Goal: Find contact information: Find contact information

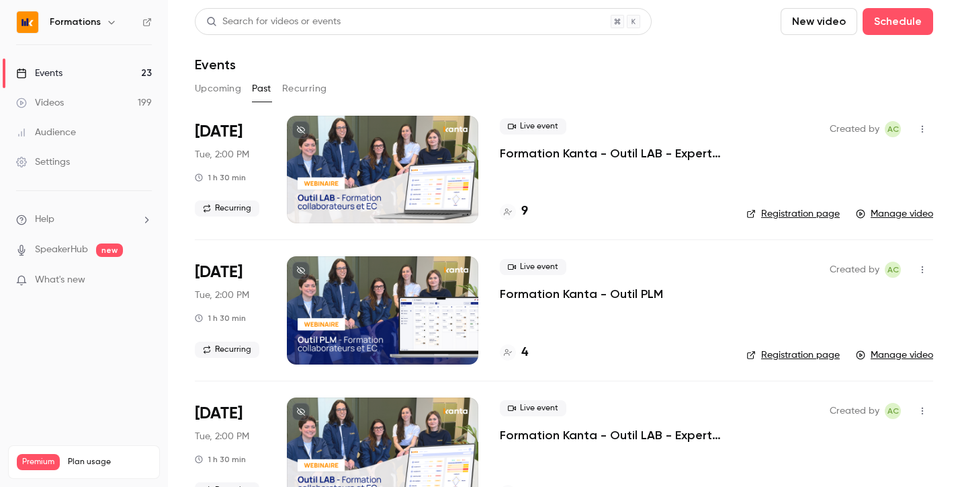
click at [68, 16] on h6 "Formations" at bounding box center [75, 21] width 51 height 13
click at [108, 26] on icon "button" at bounding box center [111, 22] width 11 height 11
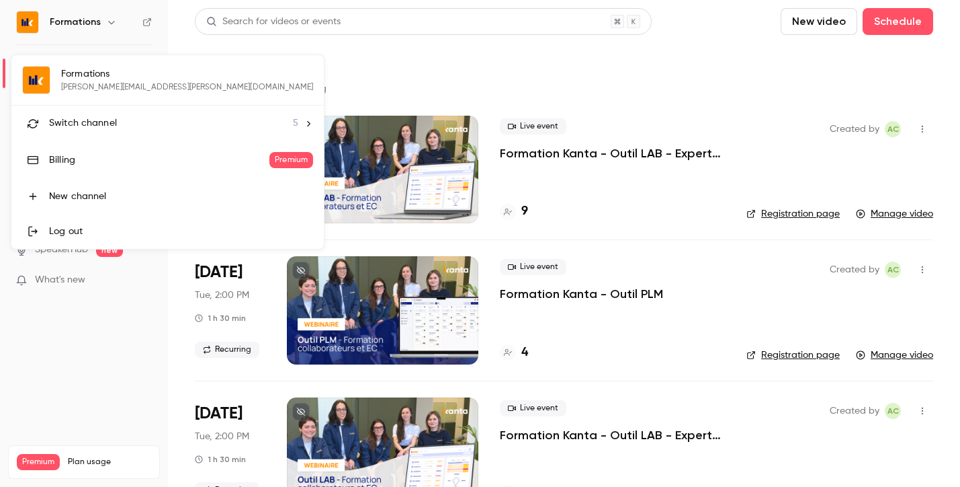
click at [79, 124] on span "Switch channel" at bounding box center [83, 123] width 68 height 14
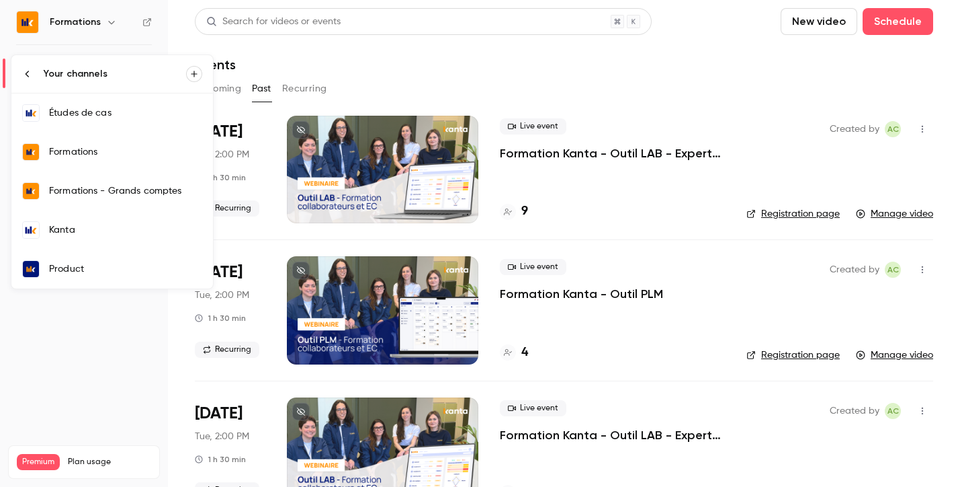
click at [77, 149] on div "Formations" at bounding box center [125, 151] width 153 height 13
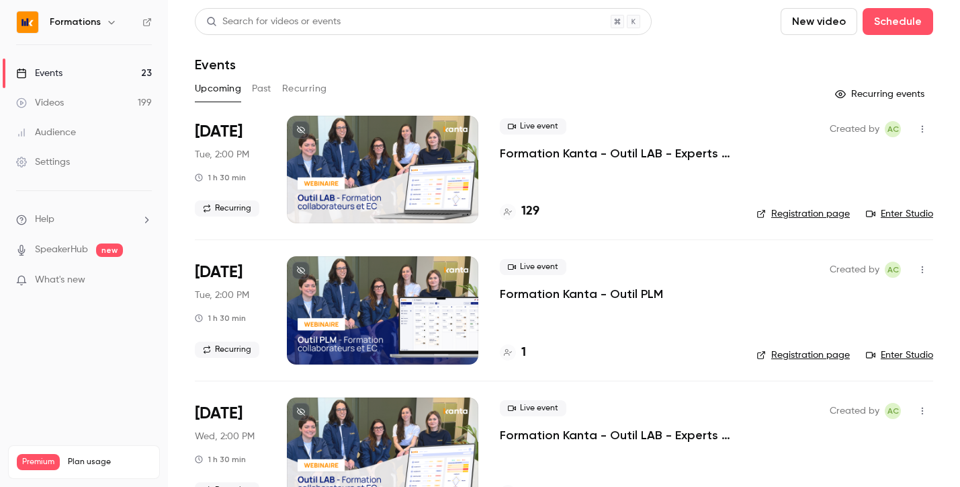
click at [108, 20] on icon "button" at bounding box center [111, 22] width 11 height 11
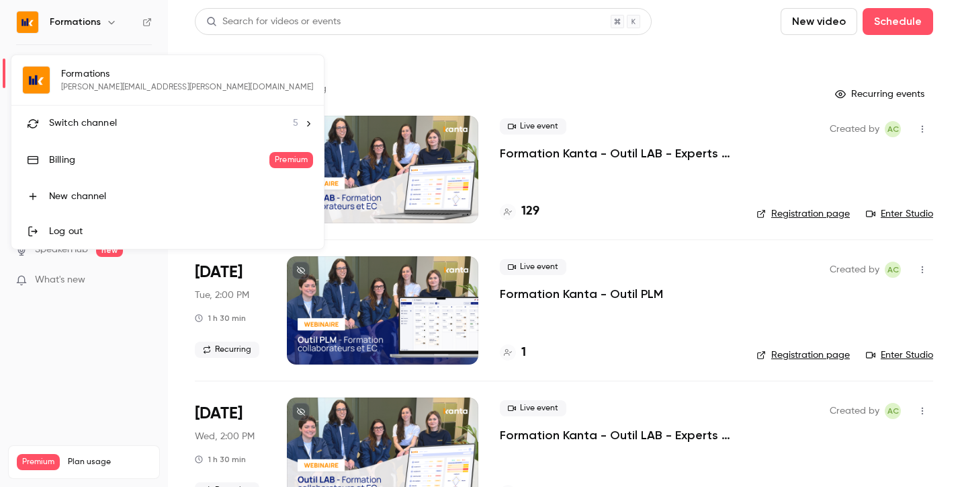
click at [146, 123] on div "Switch channel 5" at bounding box center [173, 123] width 249 height 14
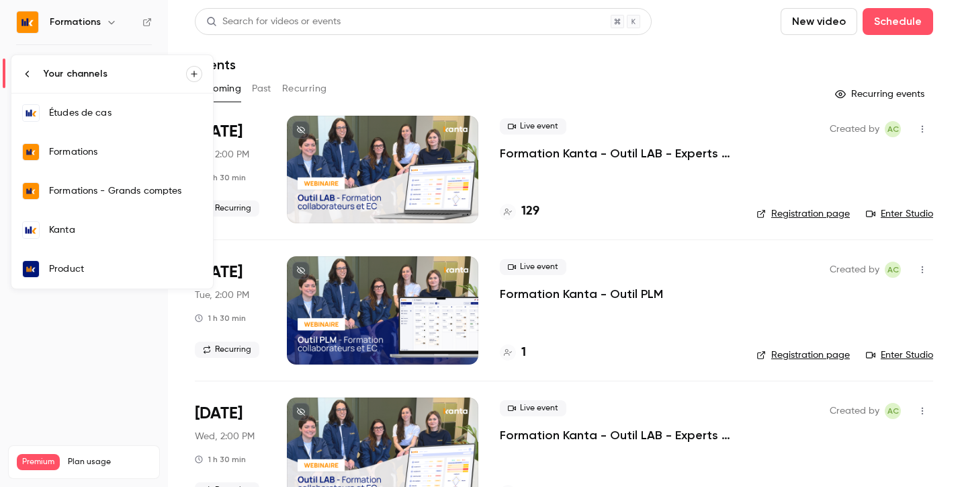
click at [79, 226] on div "Kanta" at bounding box center [125, 229] width 153 height 13
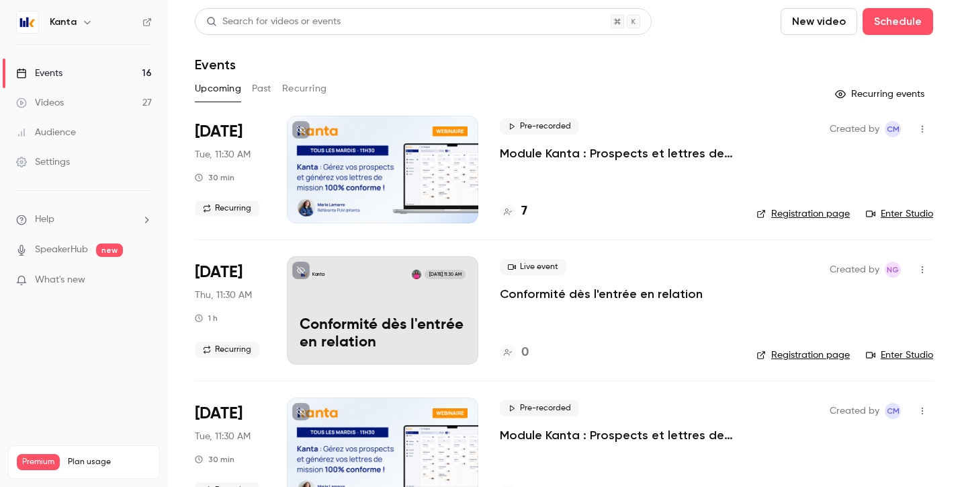
click at [267, 89] on button "Past" at bounding box center [261, 89] width 19 height 22
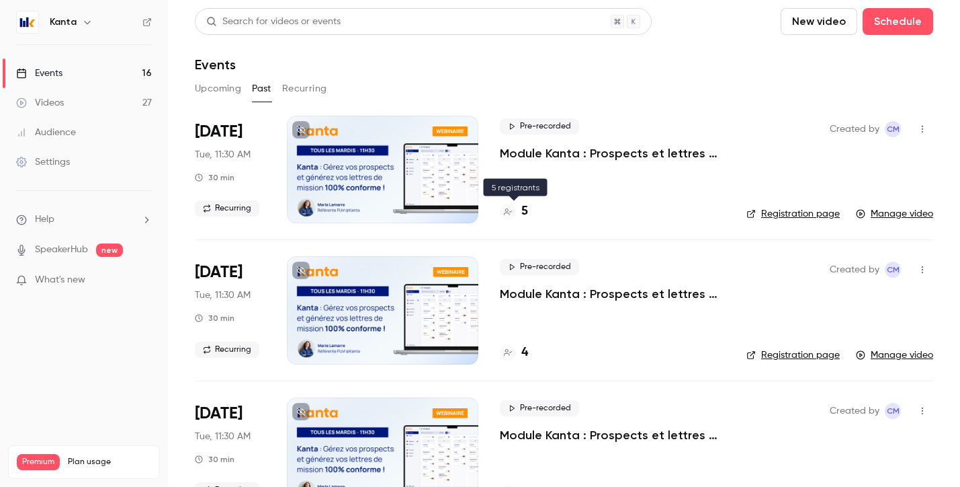
click at [513, 210] on div at bounding box center [508, 212] width 16 height 16
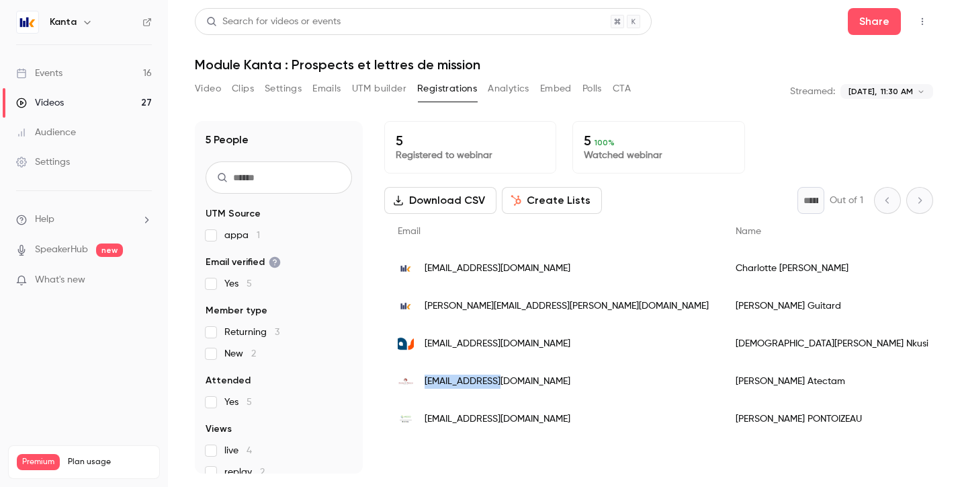
drag, startPoint x: 510, startPoint y: 382, endPoint x: 421, endPoint y: 384, distance: 89.4
click at [421, 384] on div "[EMAIL_ADDRESS][DOMAIN_NAME]" at bounding box center [553, 381] width 338 height 38
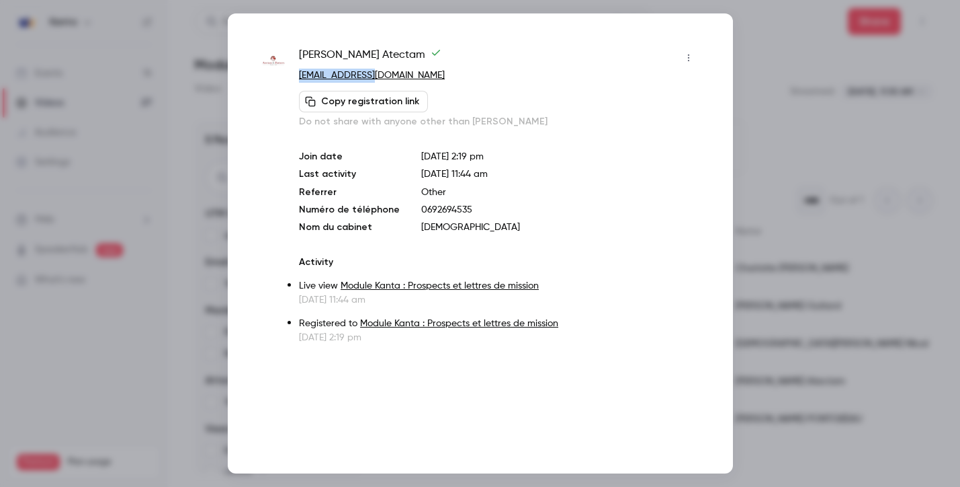
drag, startPoint x: 390, startPoint y: 76, endPoint x: 295, endPoint y: 77, distance: 94.8
click at [295, 77] on div "[PERSON_NAME] Atectam [EMAIL_ADDRESS][DOMAIN_NAME] Copy registration link Do no…" at bounding box center [480, 195] width 438 height 297
copy link "[EMAIL_ADDRESS][DOMAIN_NAME]"
